Goal: Task Accomplishment & Management: Complete application form

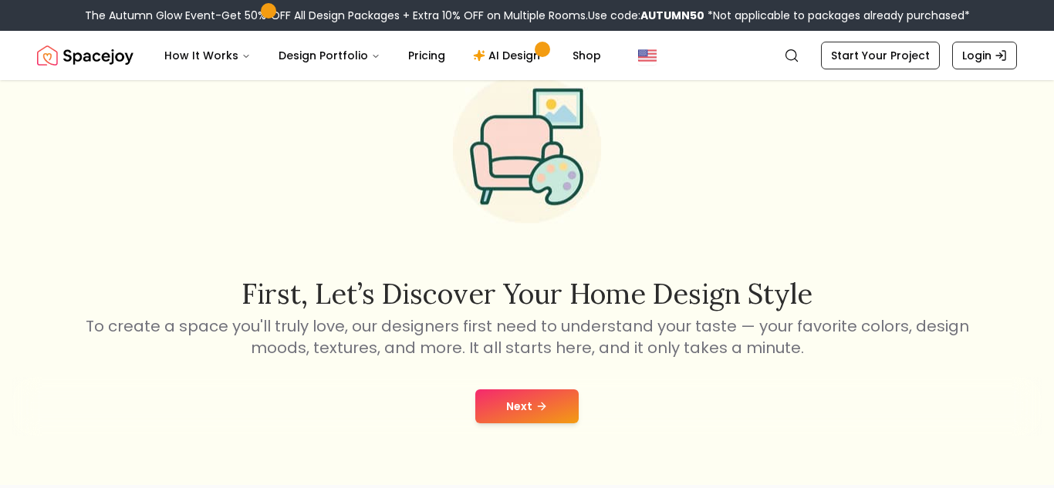
click at [542, 404] on icon at bounding box center [541, 406] width 12 height 12
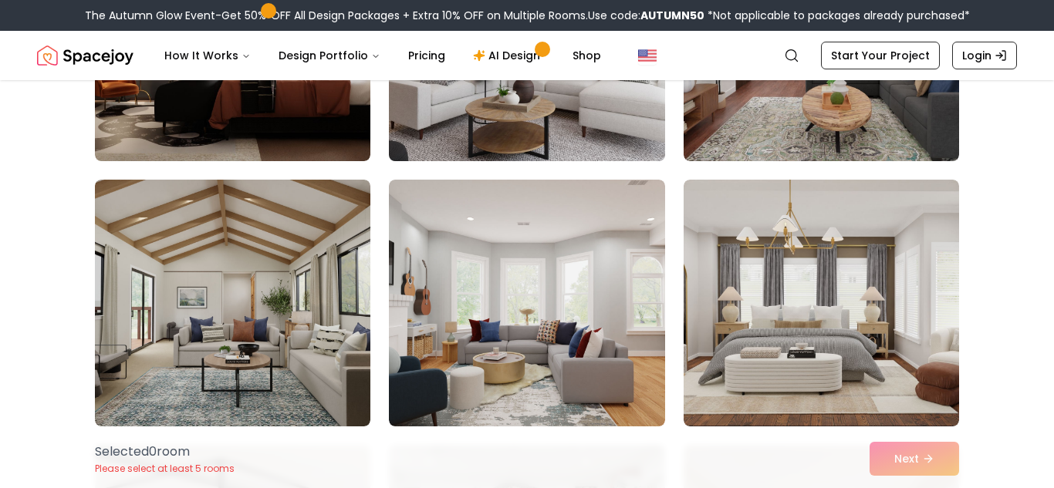
scroll to position [296, 0]
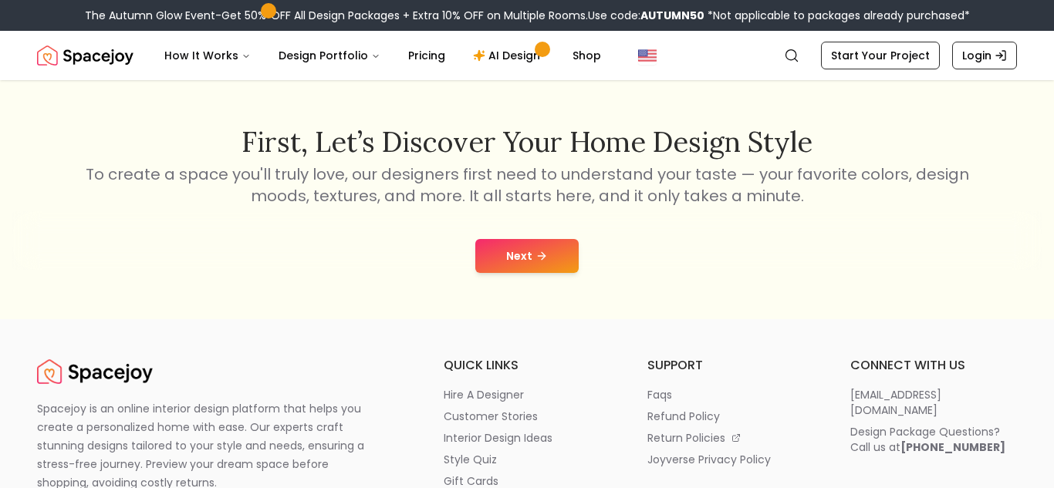
scroll to position [73, 0]
